Goal: Navigation & Orientation: Find specific page/section

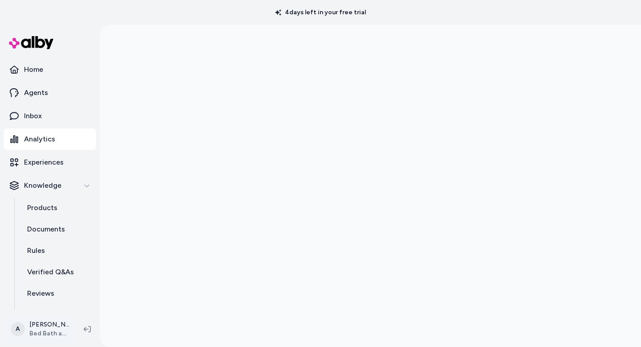
click at [45, 330] on html "4 days left in your free trial Home Agents Inbox Analytics Experiences Knowledg…" at bounding box center [320, 173] width 641 height 347
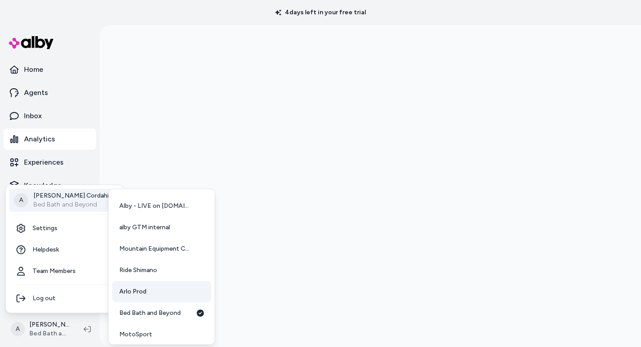
scroll to position [45, 0]
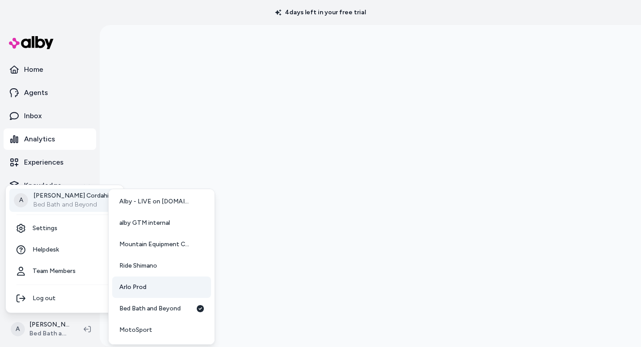
click at [138, 285] on span "Arlo Prod" at bounding box center [132, 286] width 27 height 9
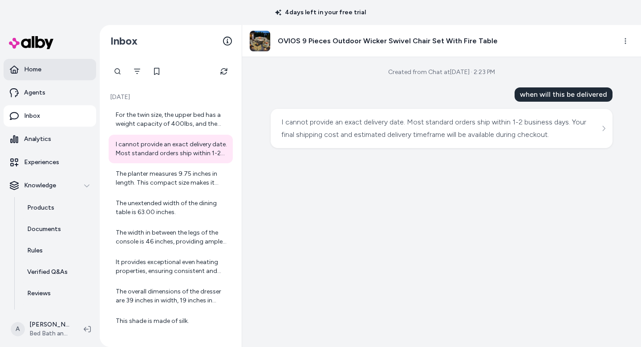
click at [31, 71] on p "Home" at bounding box center [32, 69] width 17 height 9
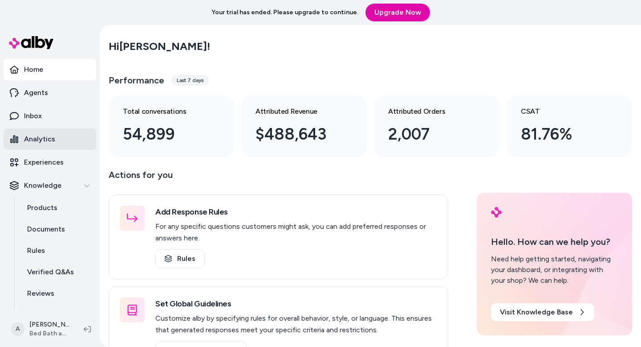
click at [40, 136] on p "Analytics" at bounding box center [39, 139] width 31 height 11
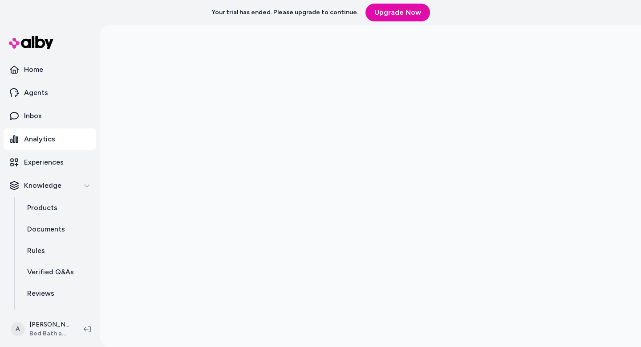
scroll to position [0, 0]
click at [38, 115] on p "Inbox" at bounding box center [33, 115] width 18 height 11
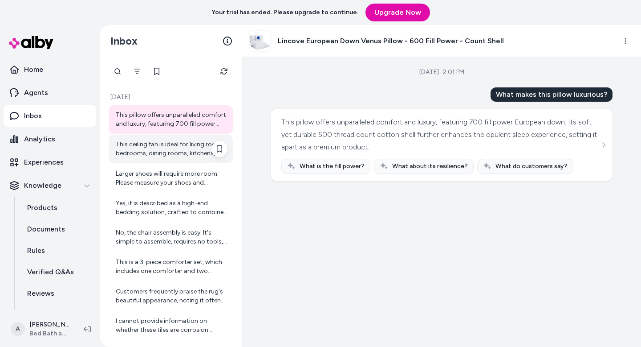
click at [145, 148] on div "This ceiling fan is ideal for living rooms, bedrooms, dining rooms, kitchens, a…" at bounding box center [172, 149] width 112 height 18
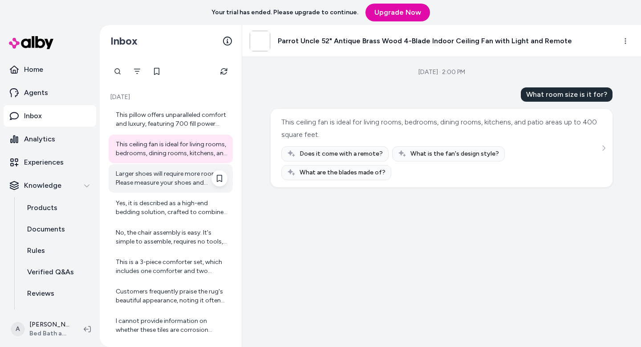
click at [149, 178] on div "Larger shoes will require more room. Please measure your shoes and compare them…" at bounding box center [172, 178] width 112 height 18
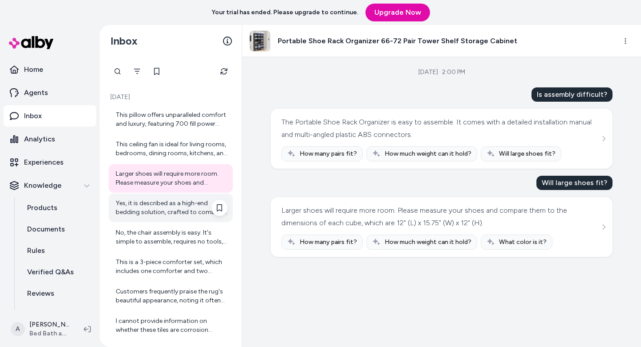
click at [152, 206] on div "Yes, it is described as a high-end bedding solution, crafted to combine excepti…" at bounding box center [172, 208] width 112 height 18
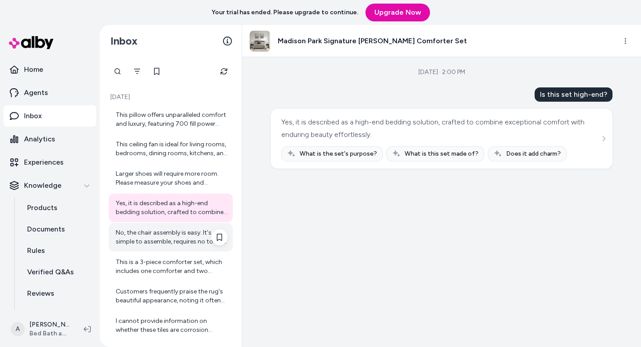
click at [156, 234] on div "No, the chair assembly is easy. It's simple to assemble, requires no tools, and…" at bounding box center [172, 237] width 112 height 18
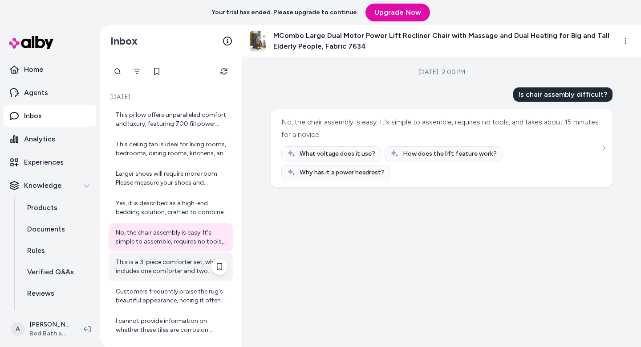
click at [159, 259] on div "This is a 3-piece comforter set, which includes one comforter and two matching …" at bounding box center [172, 266] width 112 height 18
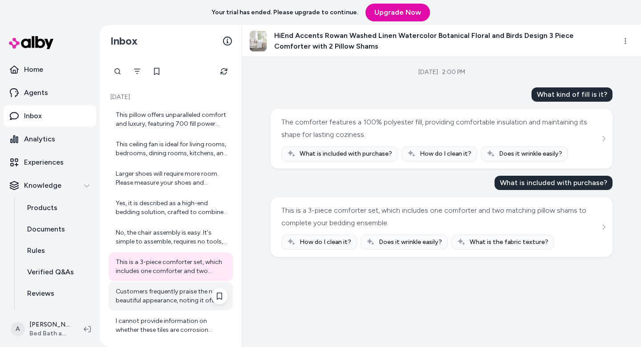
click at [157, 296] on div "Customers frequently praise the rug's beautiful appearance, noting it often loo…" at bounding box center [172, 296] width 112 height 18
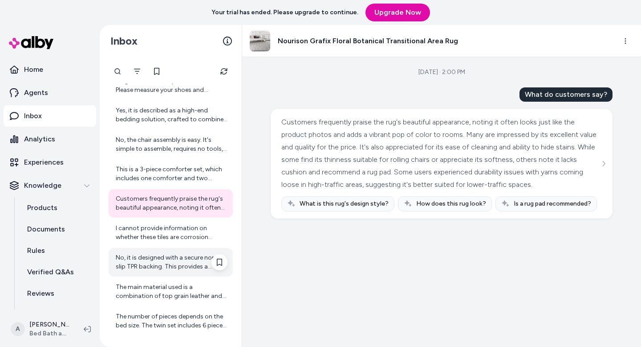
scroll to position [99, 0]
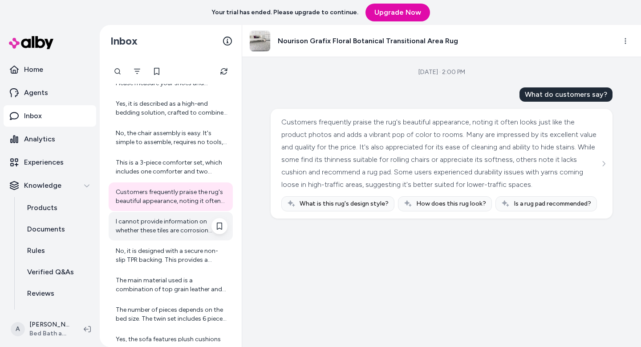
click at [145, 232] on div "I cannot provide information on whether these tiles are corrosion resistant." at bounding box center [172, 226] width 112 height 18
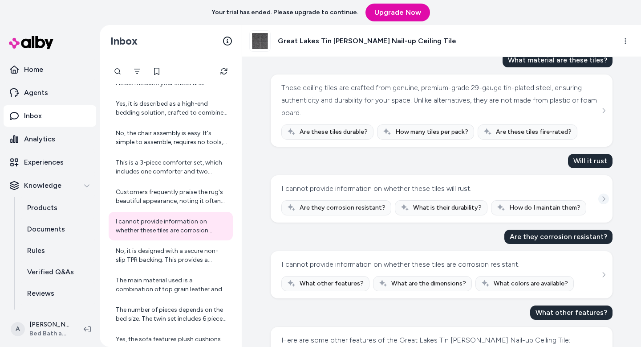
scroll to position [32, 0]
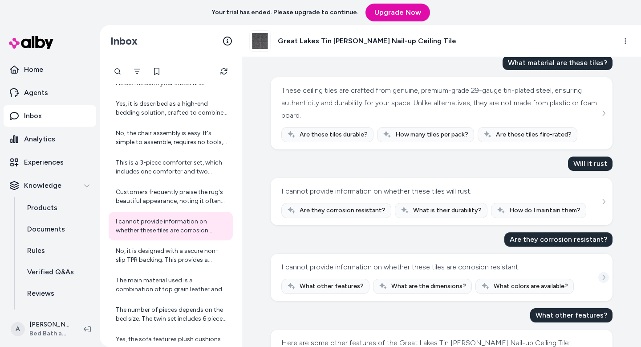
click at [602, 276] on icon "See more" at bounding box center [604, 277] width 6 height 6
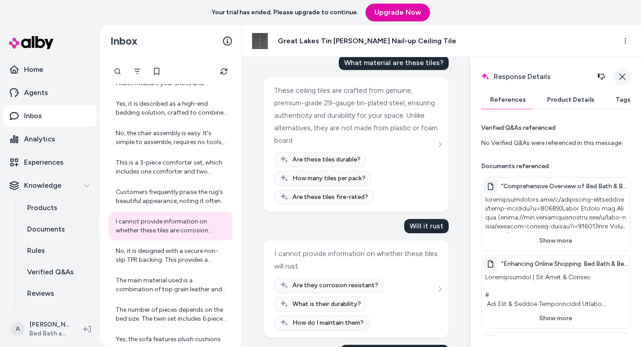
click at [623, 77] on icon "button" at bounding box center [623, 77] width 6 height 6
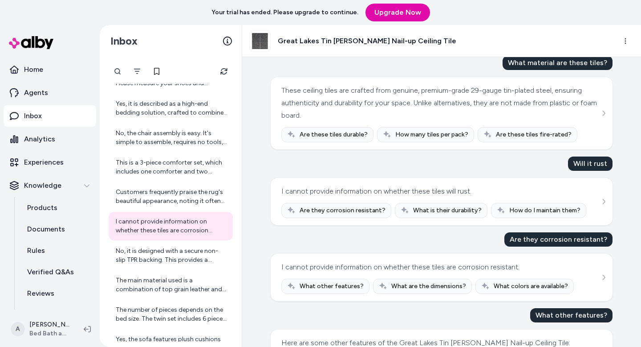
click at [257, 41] on img at bounding box center [260, 41] width 20 height 20
click at [307, 41] on h3 "Great Lakes Tin Hamilton Nail-up Ceiling Tile" at bounding box center [367, 41] width 179 height 11
click at [388, 48] on div "Great Lakes Tin Hamilton Nail-up Ceiling Tile" at bounding box center [352, 40] width 207 height 21
click at [263, 45] on img at bounding box center [260, 41] width 20 height 20
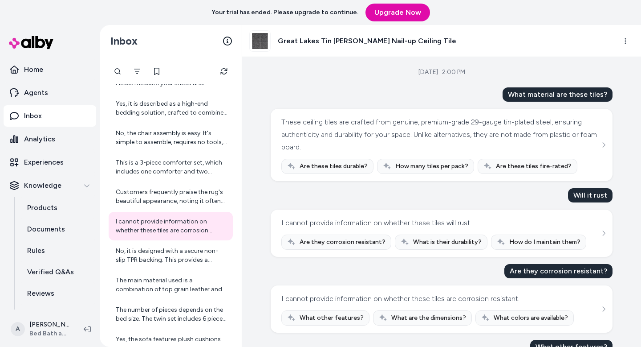
click at [257, 46] on img at bounding box center [260, 41] width 20 height 20
click at [384, 36] on h3 "Great Lakes Tin Hamilton Nail-up Ceiling Tile" at bounding box center [367, 41] width 179 height 11
click at [627, 37] on html "Your trial has ended. Please upgrade to continue. Upgrade Now Home Agents Inbox…" at bounding box center [320, 173] width 641 height 347
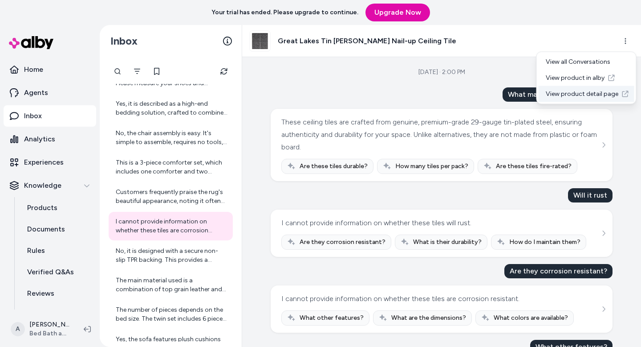
click at [589, 94] on link "View product detail page" at bounding box center [587, 94] width 96 height 16
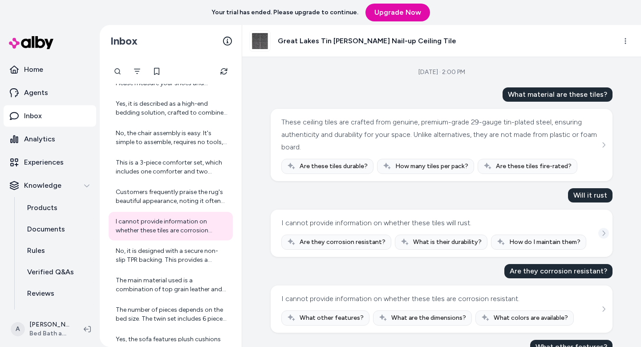
click at [606, 235] on icon "See more" at bounding box center [604, 233] width 6 height 6
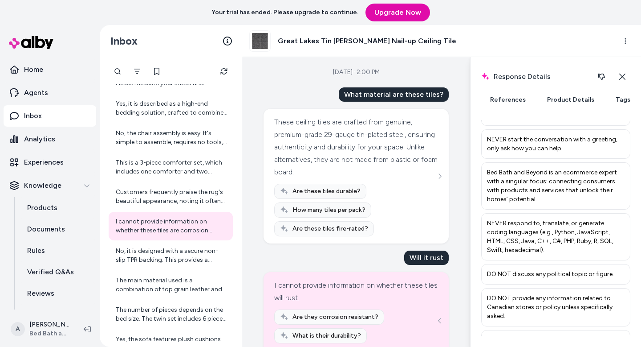
scroll to position [799, 0]
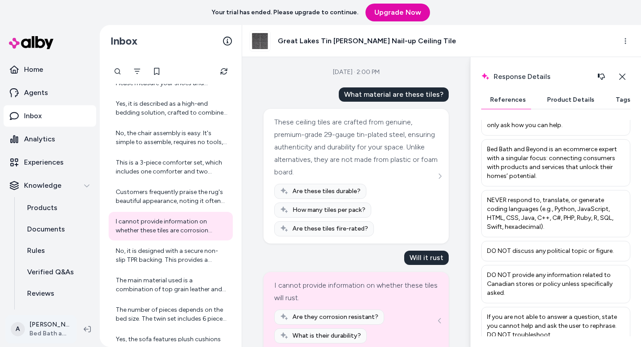
click at [45, 333] on html "Your trial has ended. Please upgrade to continue. Upgrade Now Home Agents Inbox…" at bounding box center [320, 173] width 641 height 347
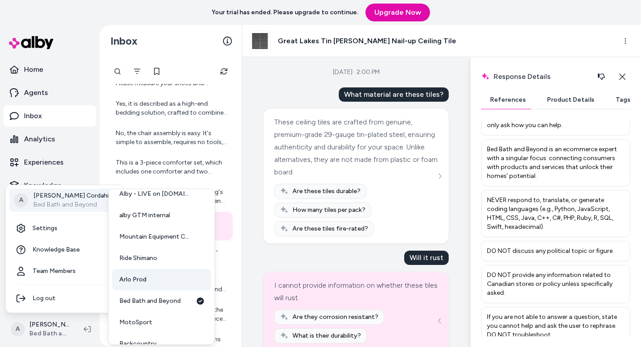
scroll to position [66, 0]
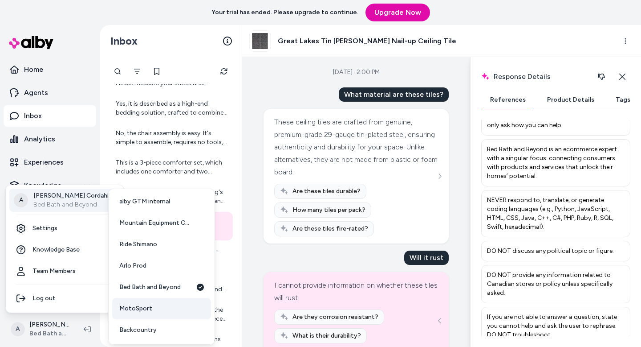
click at [151, 310] on link "MotoSport" at bounding box center [161, 308] width 99 height 21
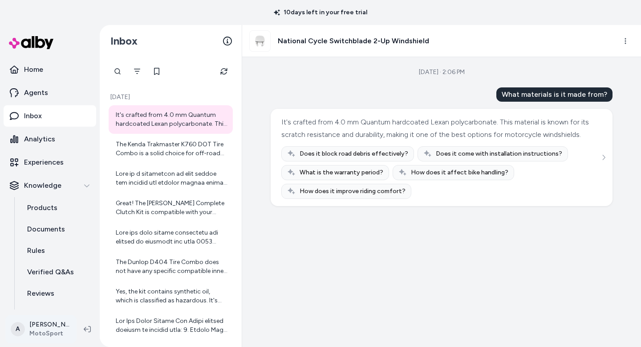
click at [42, 327] on html "10 days left in your free trial Home Agents Inbox Analytics Experiences Knowled…" at bounding box center [320, 173] width 641 height 347
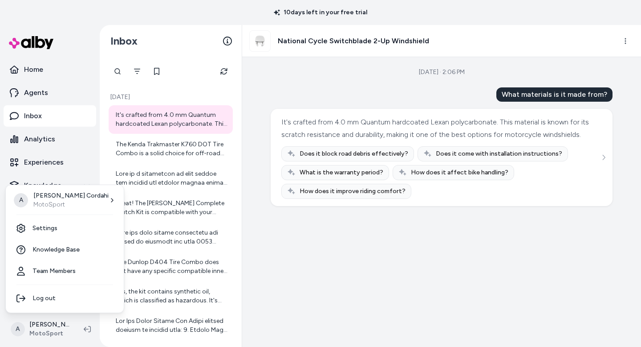
click at [315, 250] on html "10 days left in your free trial Home Agents Inbox Analytics Experiences Knowled…" at bounding box center [320, 173] width 641 height 347
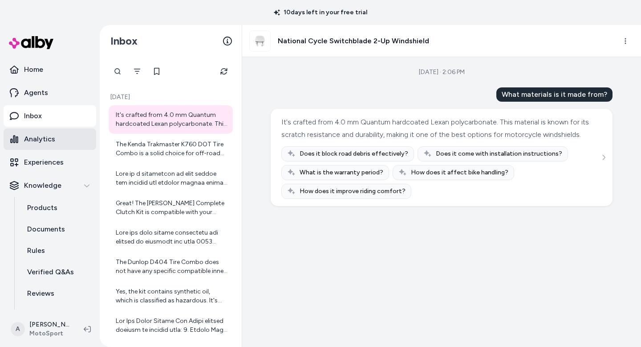
click at [45, 138] on p "Analytics" at bounding box center [39, 139] width 31 height 11
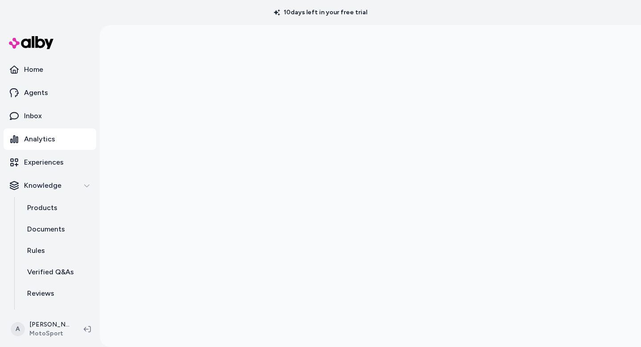
scroll to position [16, 0]
